Goal: Task Accomplishment & Management: Manage account settings

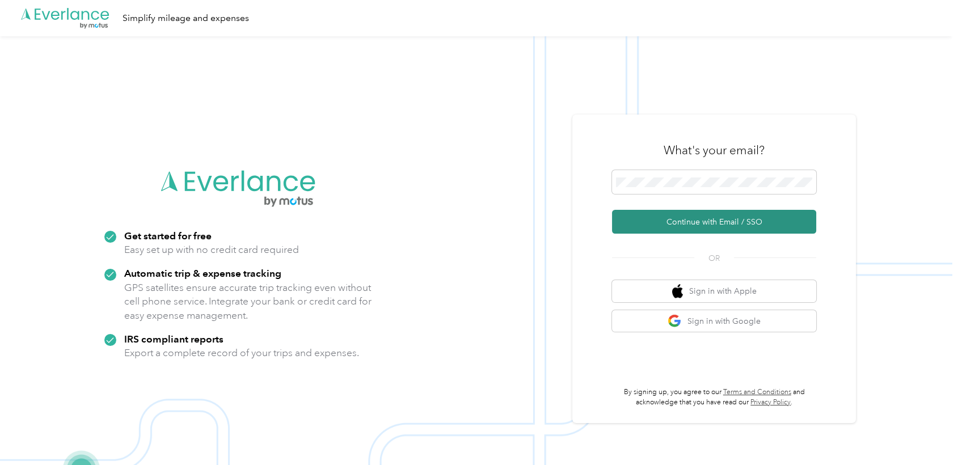
click at [660, 217] on button "Continue with Email / SSO" at bounding box center [714, 222] width 204 height 24
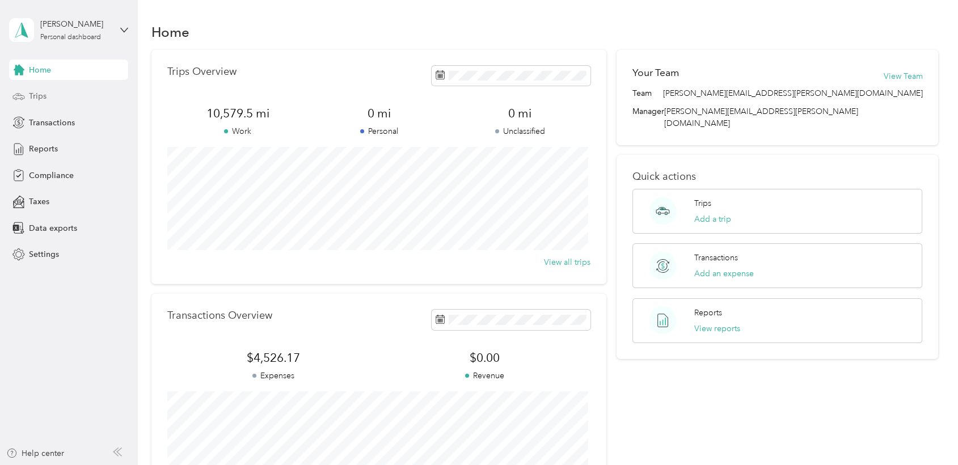
click at [34, 95] on span "Trips" at bounding box center [38, 96] width 18 height 12
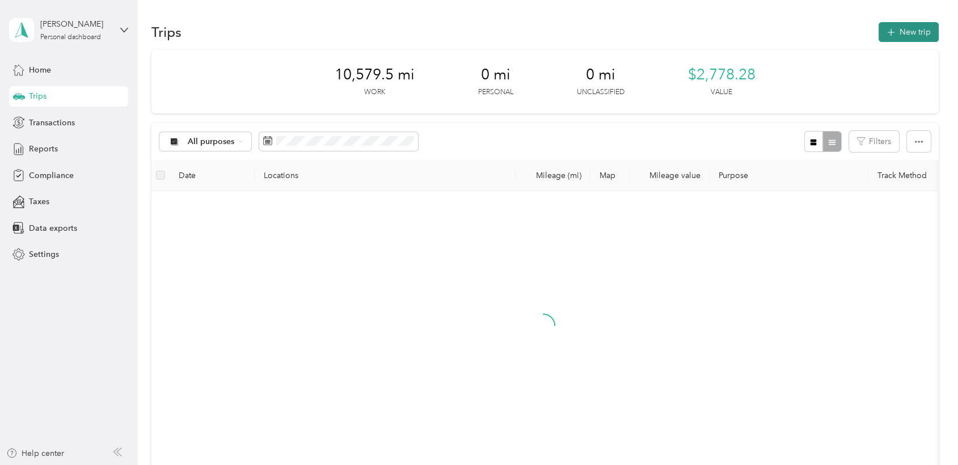
click at [905, 31] on button "New trip" at bounding box center [909, 32] width 60 height 20
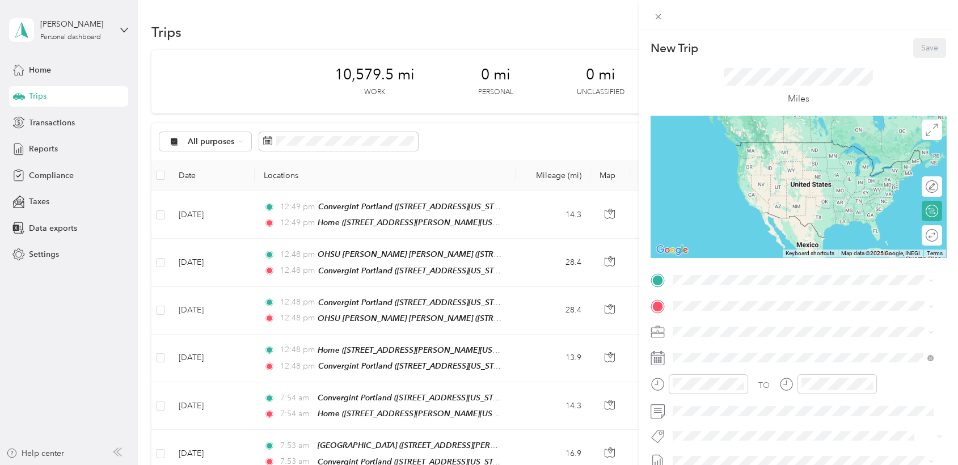
click at [709, 340] on span "7651 Southwest Mohawk Street, Tualatin, 97062, Tualatin, Oregon, United States" at bounding box center [750, 337] width 113 height 10
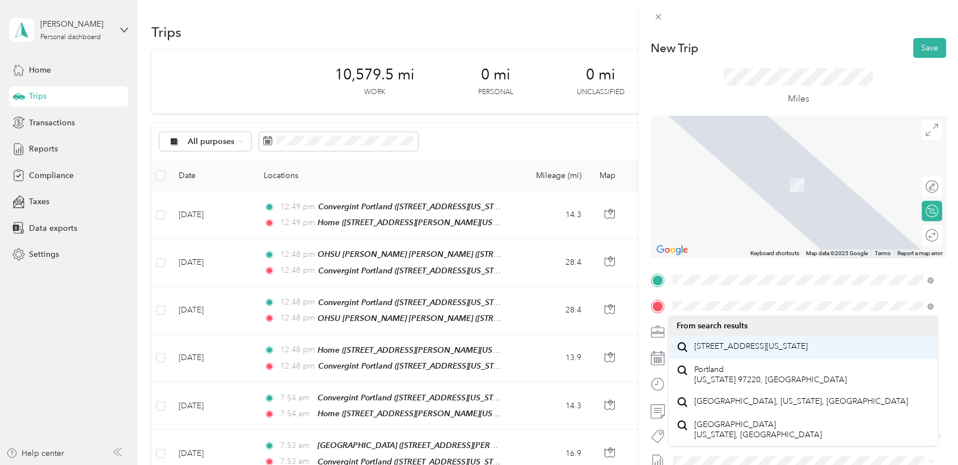
click at [776, 347] on span "8830 Northeast Alderwood Road Portland, Oregon 97220, United States" at bounding box center [750, 347] width 113 height 10
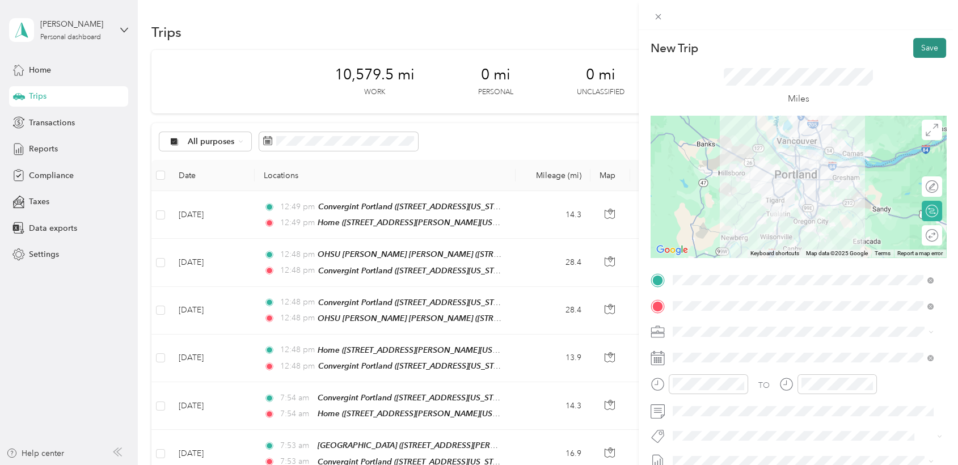
click at [926, 45] on button "Save" at bounding box center [929, 48] width 33 height 20
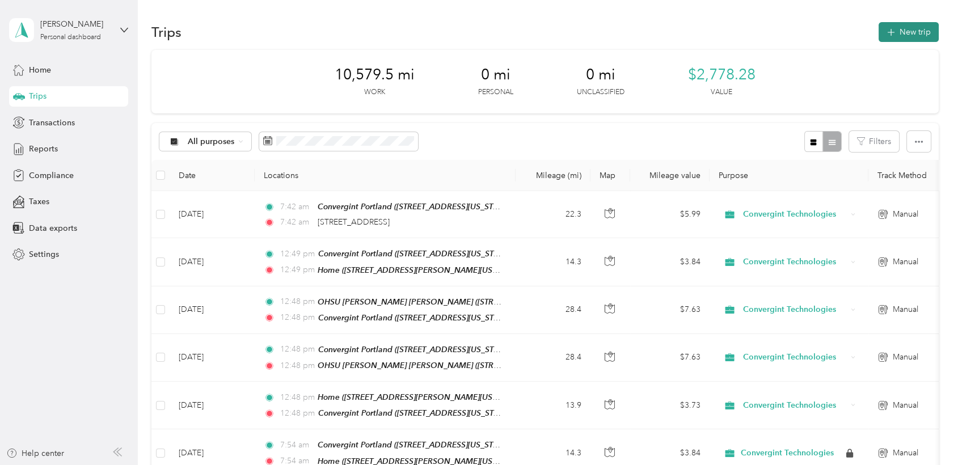
click at [893, 37] on button "New trip" at bounding box center [909, 32] width 60 height 20
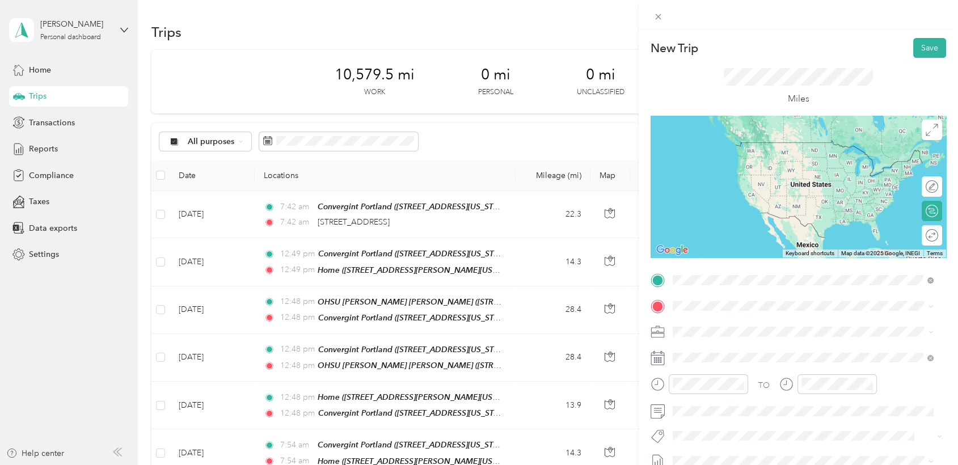
click at [732, 326] on span "8830 Northeast Alderwood Road Portland, Oregon 97220, United States" at bounding box center [750, 321] width 113 height 10
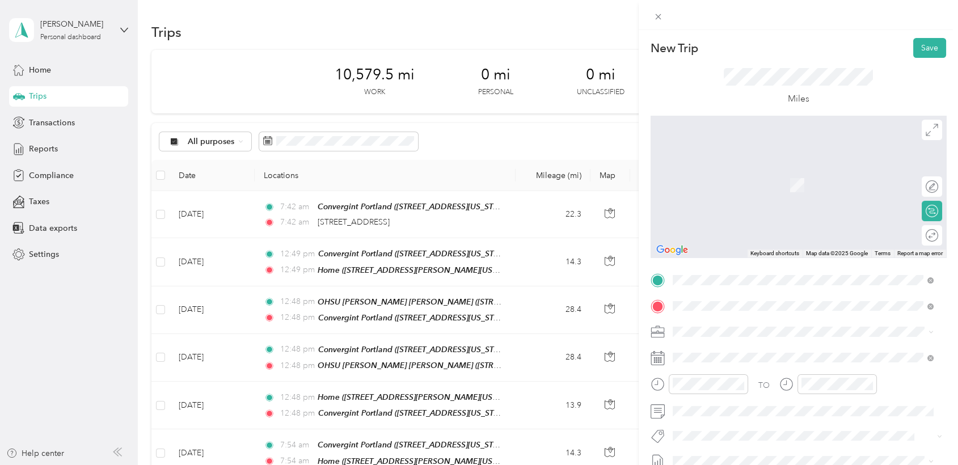
click at [733, 186] on div "Convergint Portland 7651 Southwest Mohawk Street, Tualatin, 97062, Tualatin, Or…" at bounding box center [750, 179] width 113 height 24
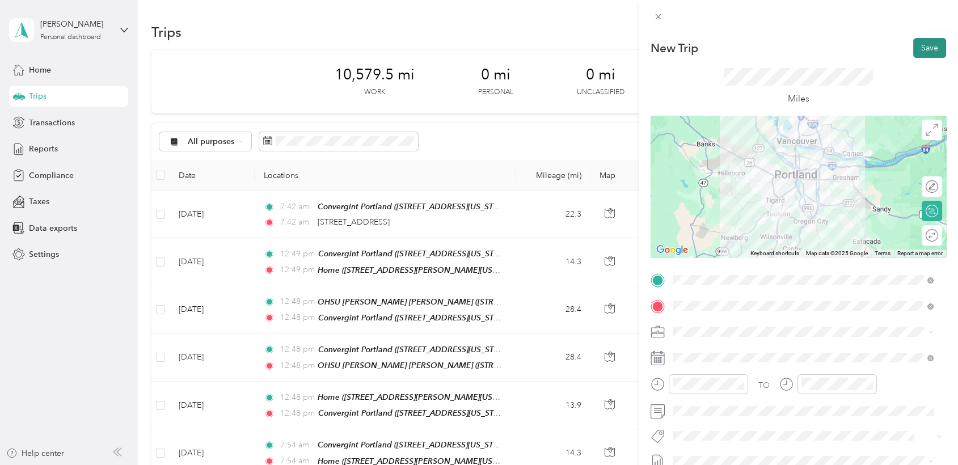
click at [917, 52] on button "Save" at bounding box center [929, 48] width 33 height 20
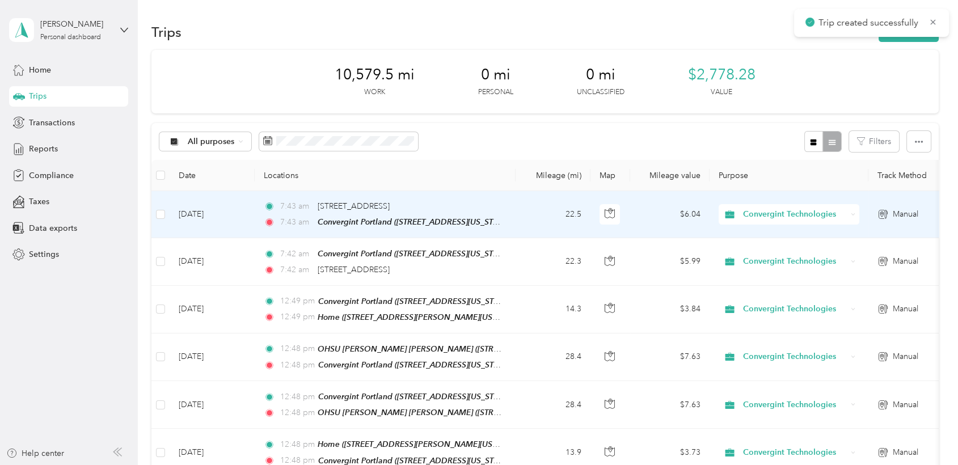
click at [226, 218] on td "Oct 2, 2025" at bounding box center [212, 214] width 85 height 47
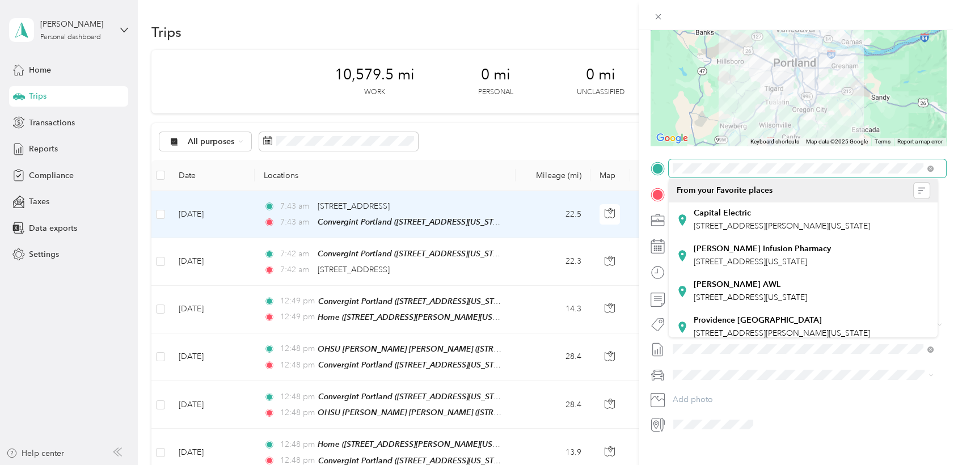
scroll to position [112, 0]
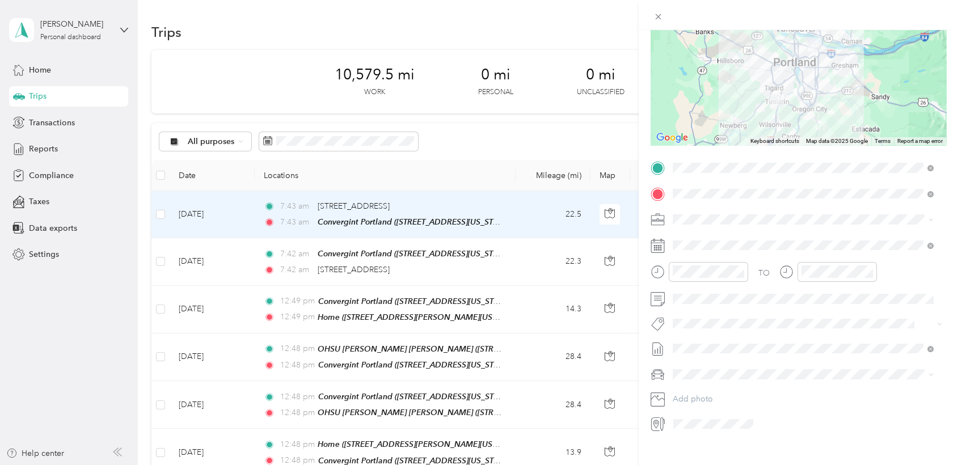
click at [888, 381] on span at bounding box center [807, 374] width 277 height 18
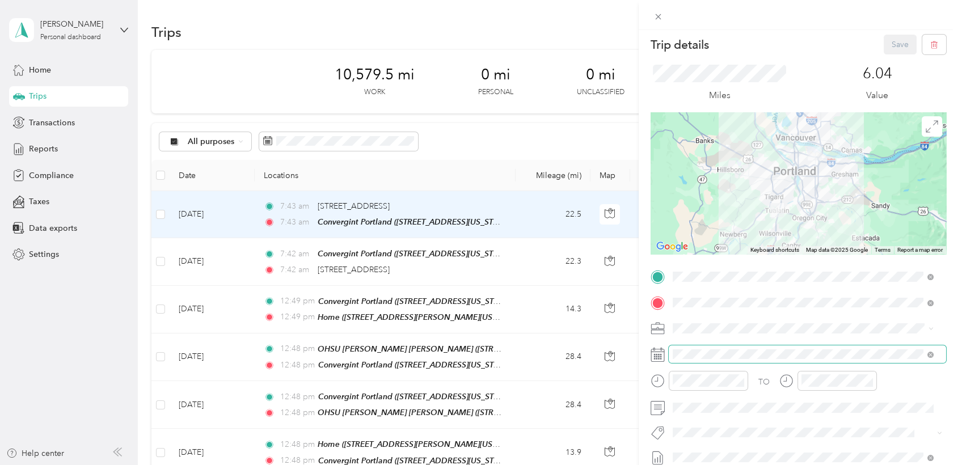
scroll to position [0, 0]
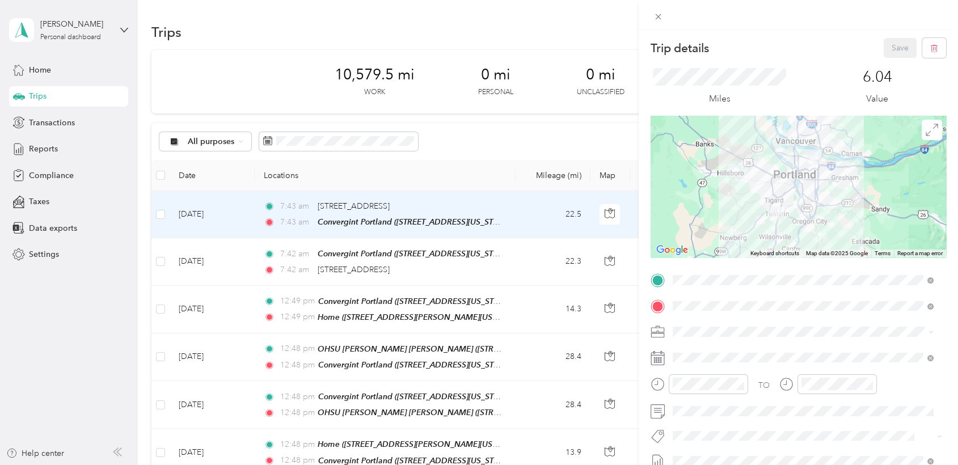
click at [37, 95] on div "Trip details Save This trip cannot be edited because it is either under review,…" at bounding box center [479, 232] width 958 height 465
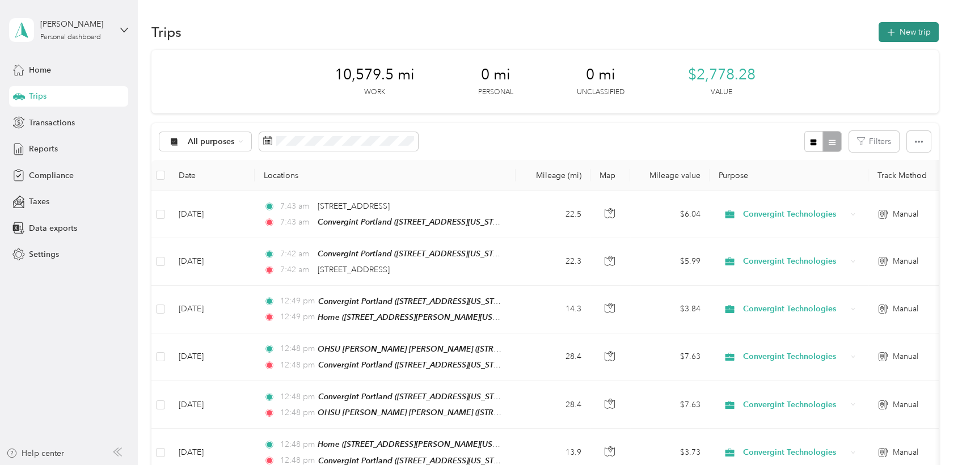
click at [899, 32] on button "New trip" at bounding box center [909, 32] width 60 height 20
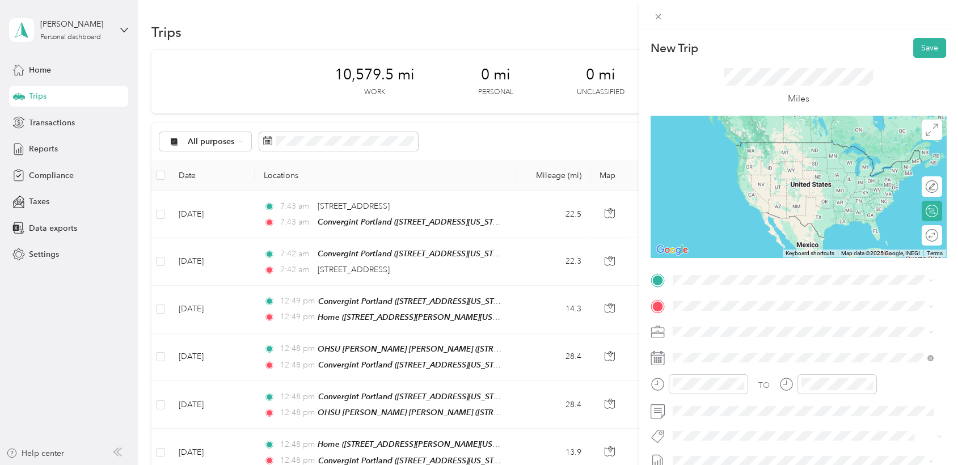
click at [705, 325] on div "Home 20345 Southwest Madeline Place, 97078, Aloha, Oregon, United States" at bounding box center [782, 332] width 176 height 24
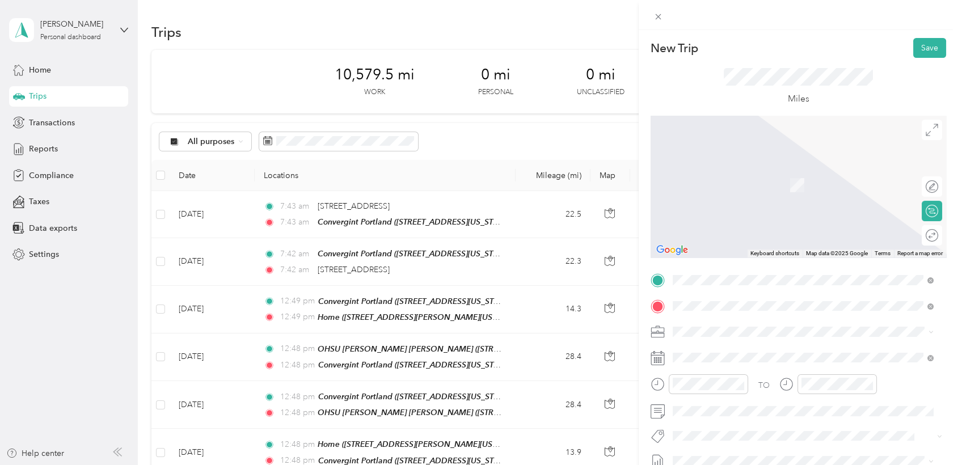
click at [736, 181] on span "7651 Southwest Mohawk Street, Tualatin, 97062, Tualatin, Oregon, United States" at bounding box center [750, 185] width 113 height 10
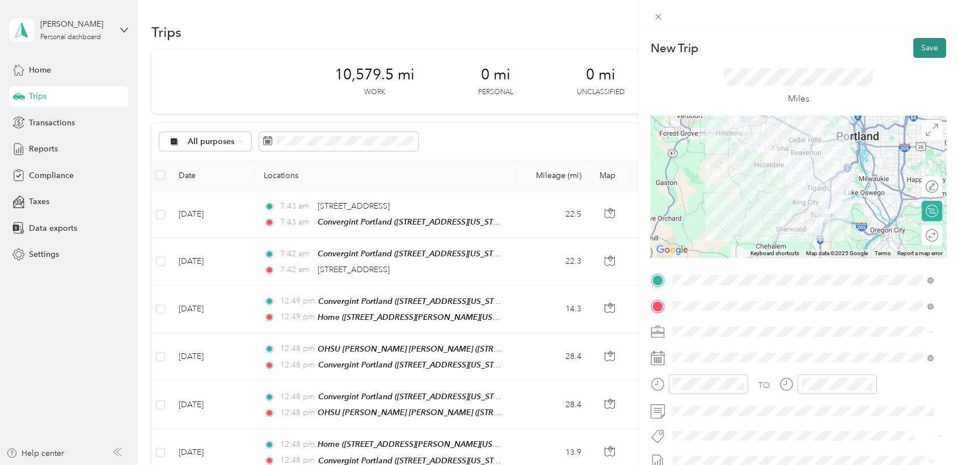
click at [921, 48] on button "Save" at bounding box center [929, 48] width 33 height 20
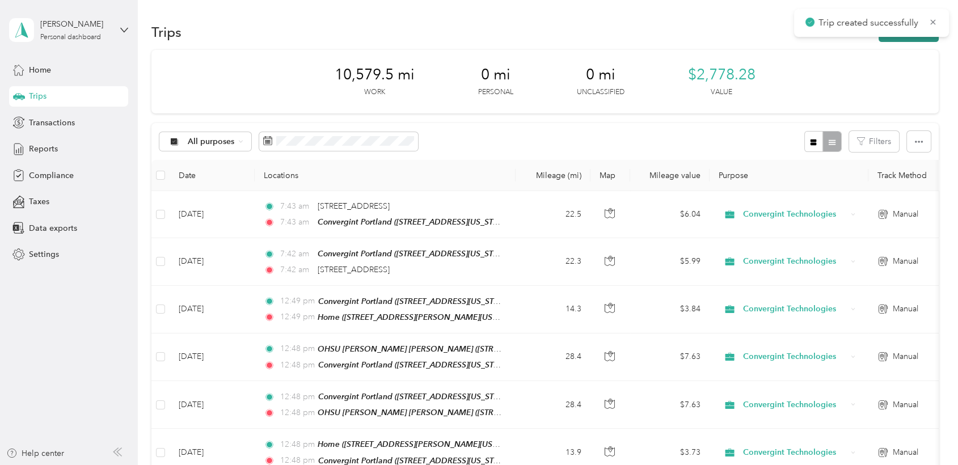
click at [886, 39] on button "New trip" at bounding box center [909, 32] width 60 height 20
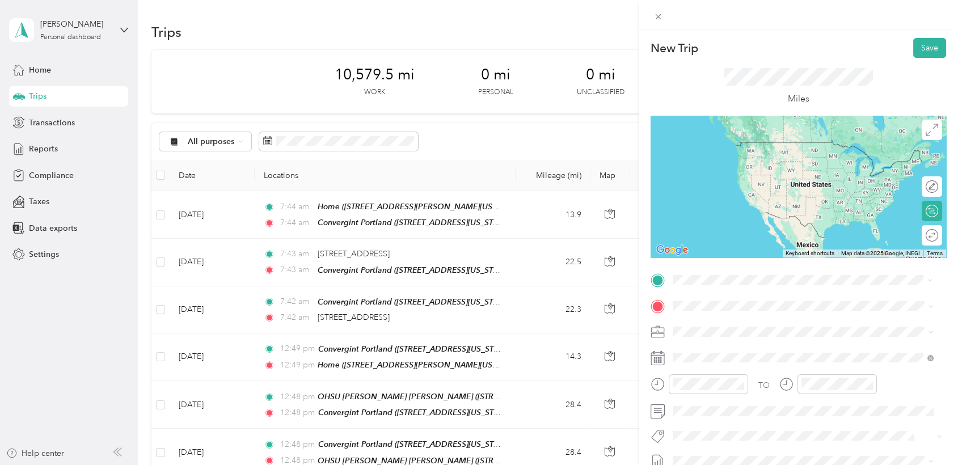
click at [724, 336] on span "7651 Southwest Mohawk Street, Tualatin, 97062, Tualatin, Oregon, United States" at bounding box center [750, 338] width 113 height 10
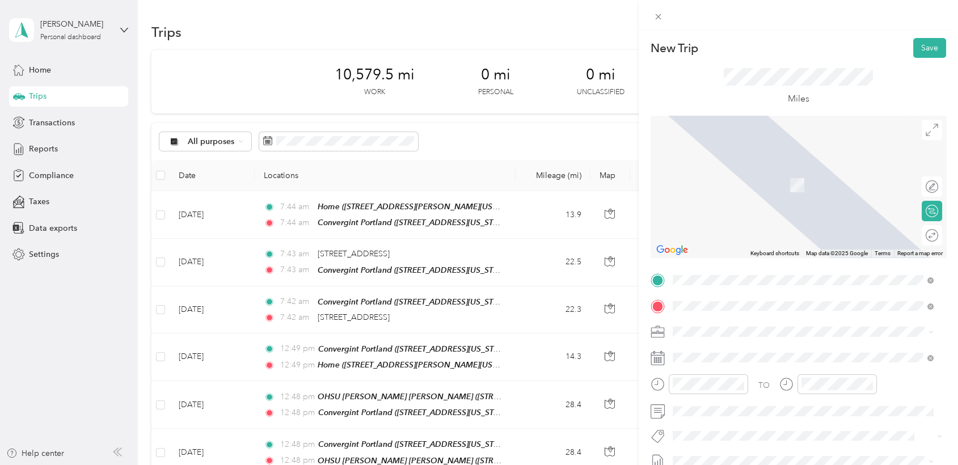
click at [701, 178] on div "Home 20345 Southwest Madeline Place, 97078, Aloha, Oregon, United States" at bounding box center [782, 179] width 176 height 24
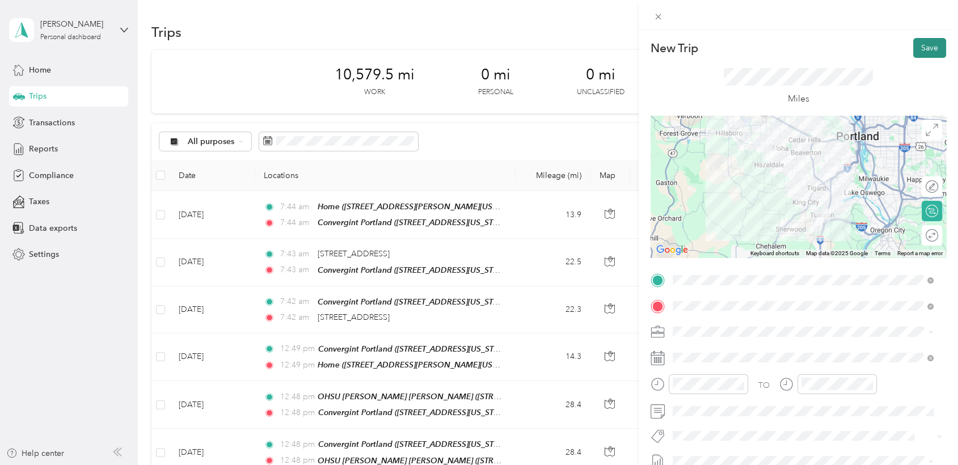
click at [926, 52] on button "Save" at bounding box center [929, 48] width 33 height 20
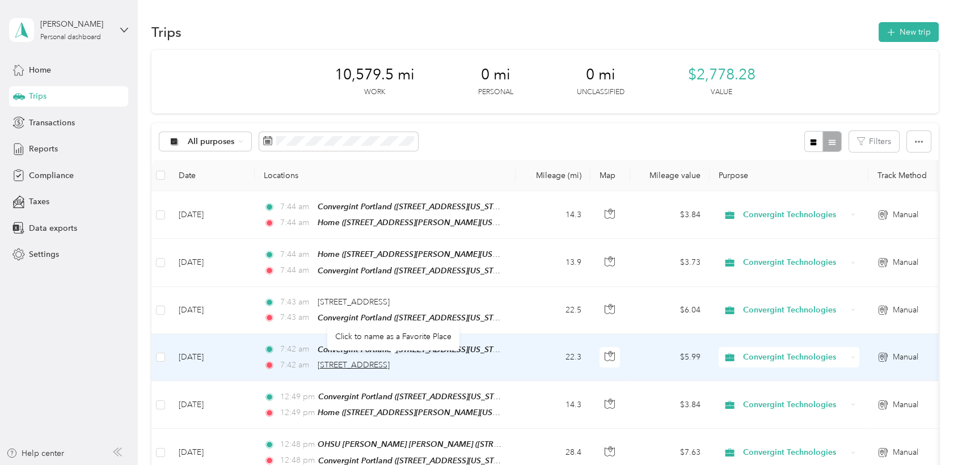
click at [390, 361] on span "8830 Northeast Alderwood Road, Portland" at bounding box center [354, 365] width 72 height 10
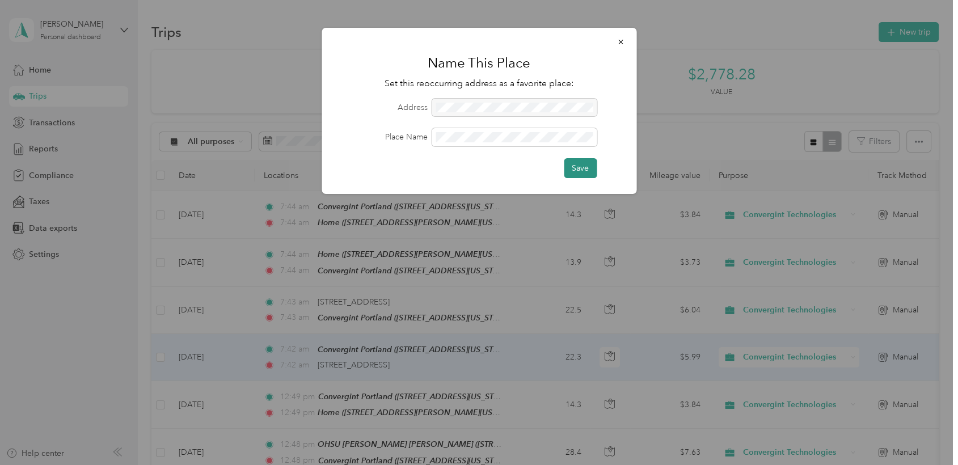
click at [574, 170] on button "Save" at bounding box center [580, 168] width 33 height 20
